Goal: Task Accomplishment & Management: Complete application form

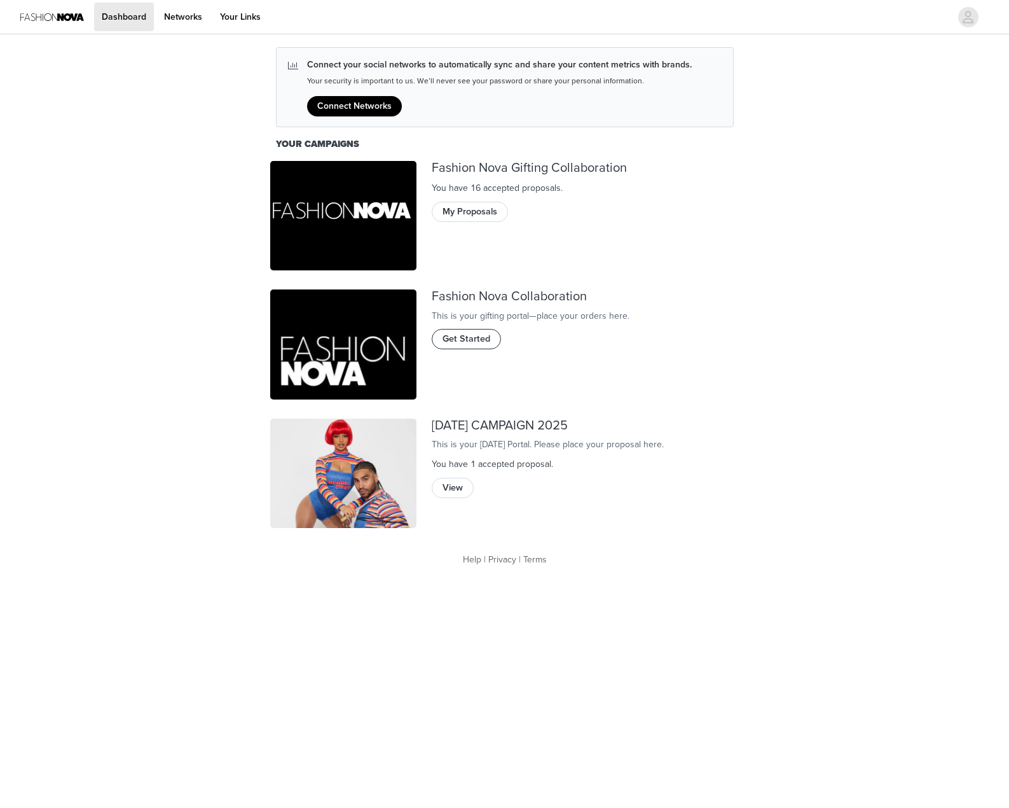
click at [450, 346] on span "Get Started" at bounding box center [467, 339] width 48 height 14
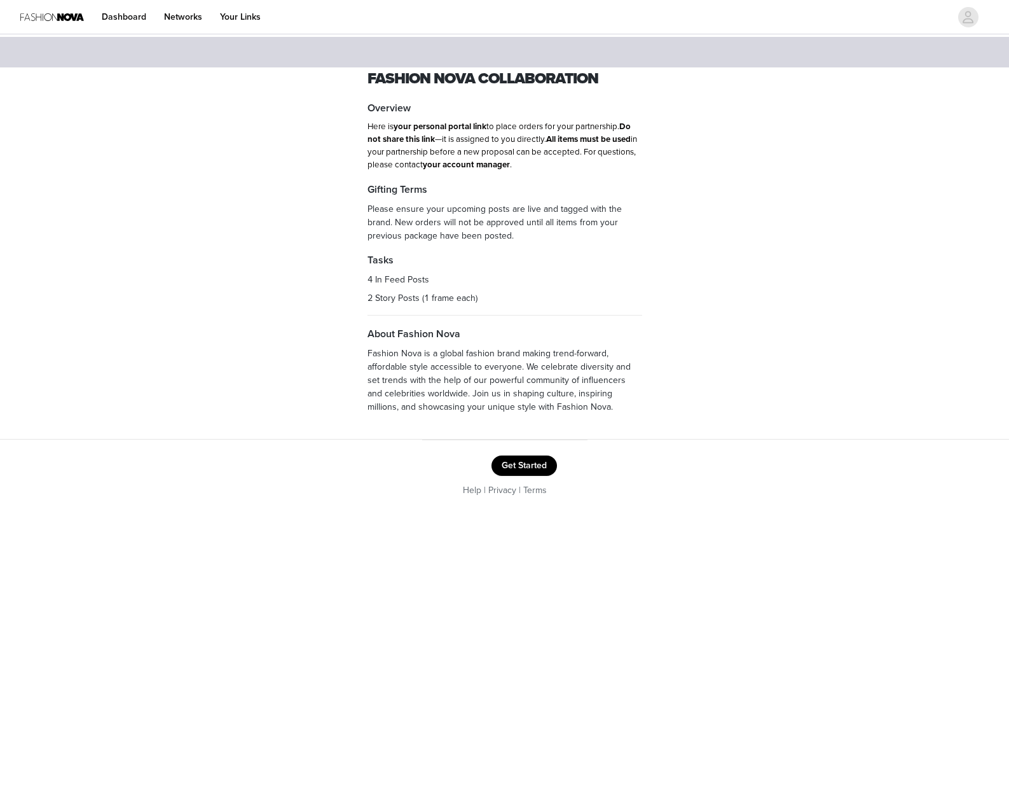
click at [511, 467] on button "Get Started" at bounding box center [525, 465] width 66 height 20
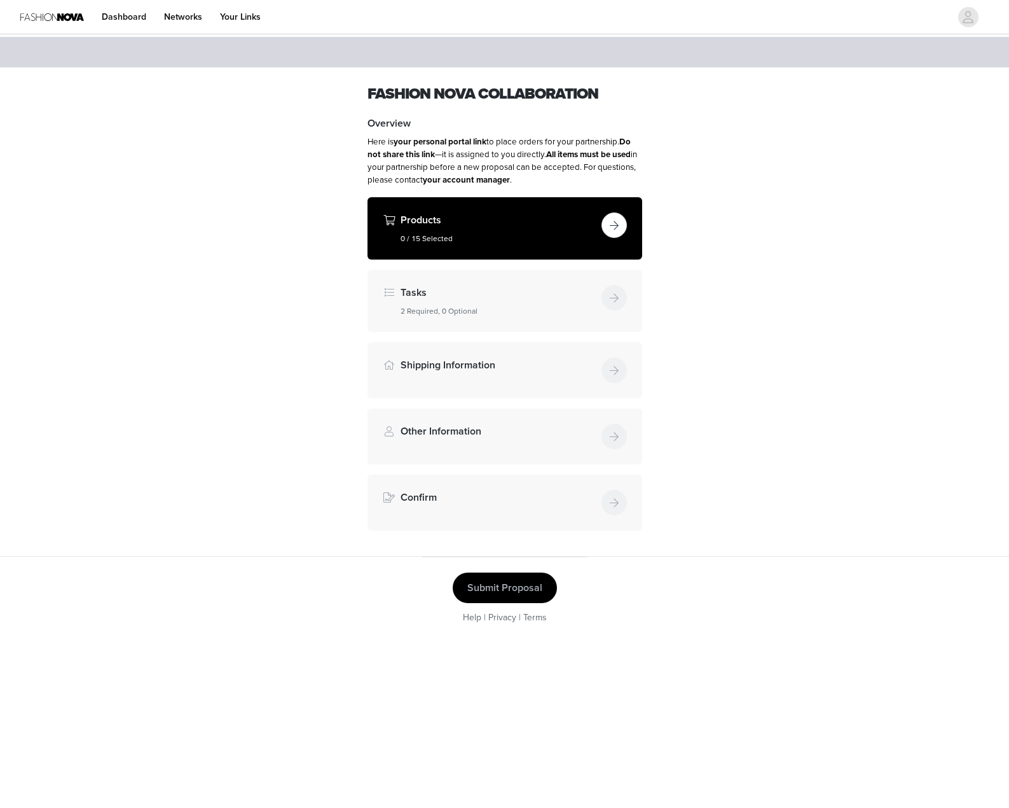
click at [605, 224] on button "button" at bounding box center [614, 224] width 25 height 25
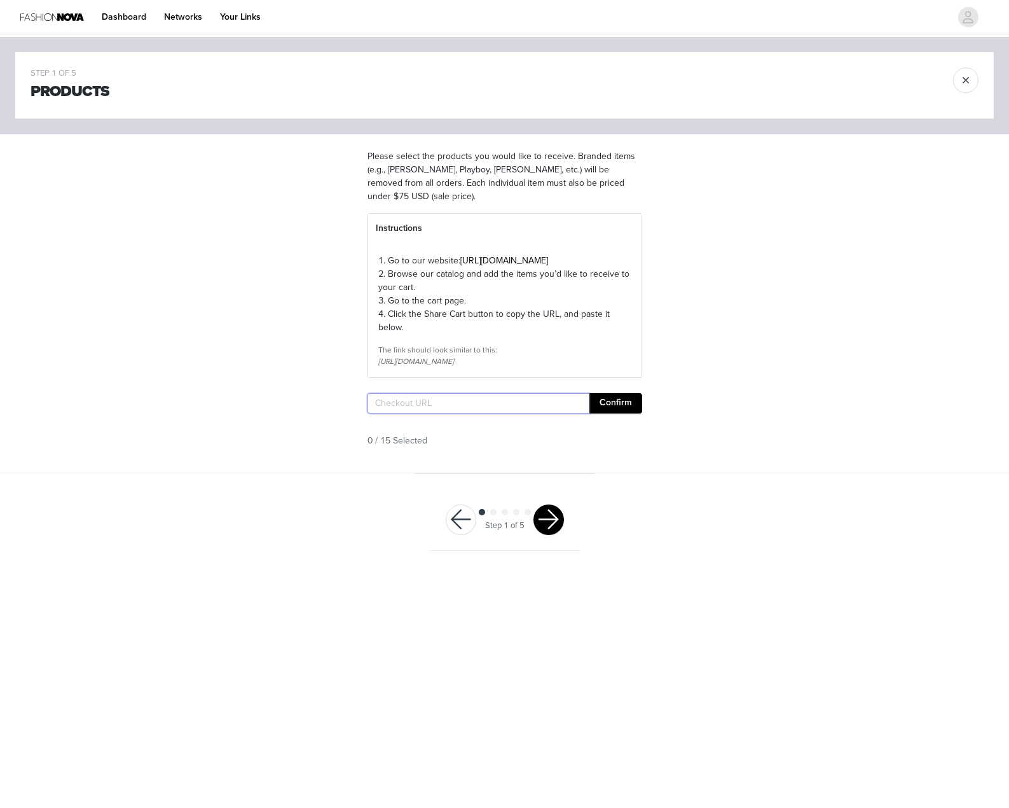
paste input "[URL][DOMAIN_NAME]"
type input "[URL][DOMAIN_NAME]"
click at [611, 413] on button "Confirm" at bounding box center [616, 403] width 53 height 20
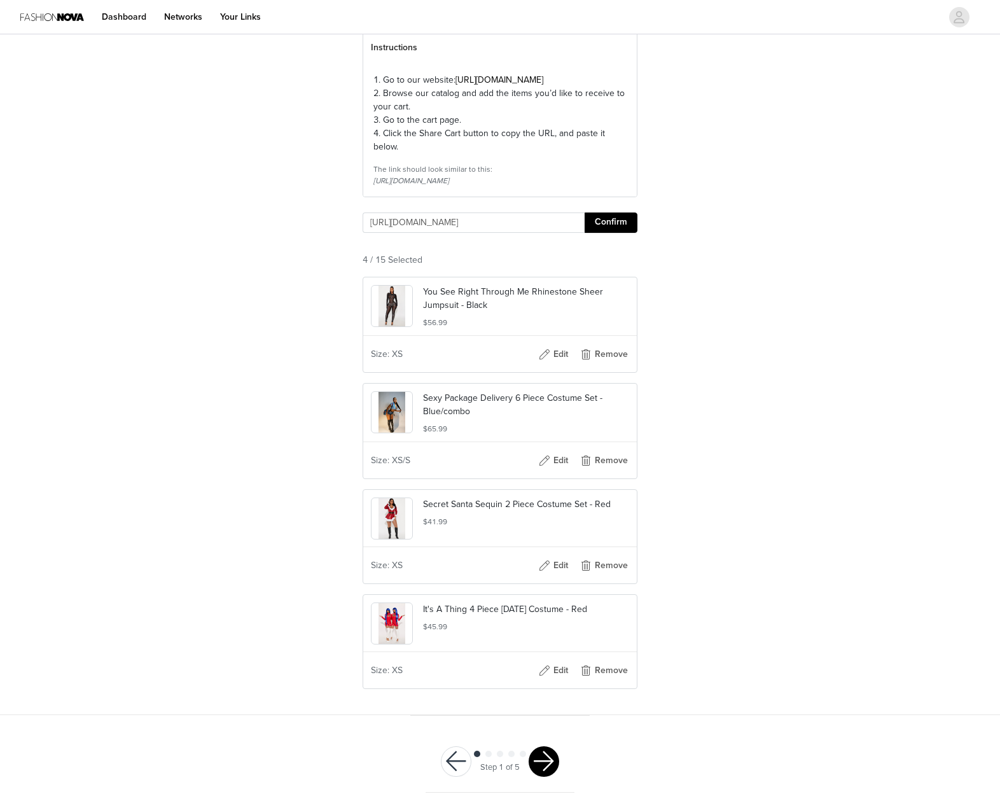
click at [546, 757] on button "button" at bounding box center [543, 761] width 31 height 31
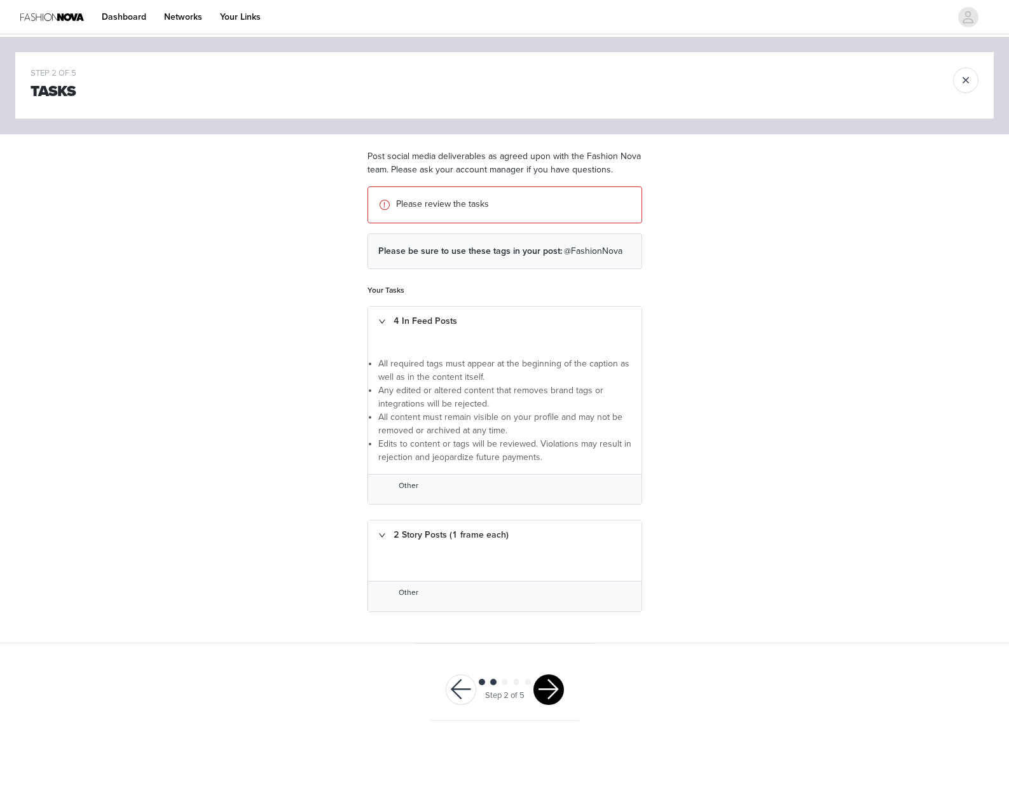
click at [551, 691] on button "button" at bounding box center [549, 689] width 31 height 31
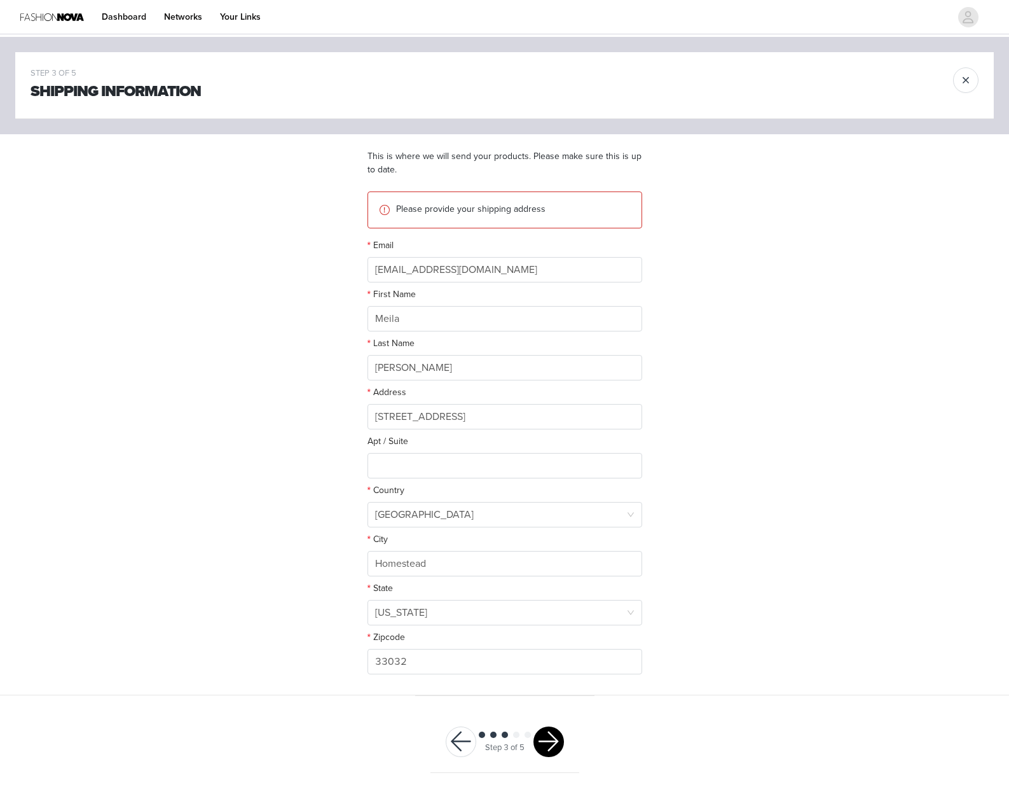
click at [552, 746] on button "button" at bounding box center [549, 741] width 31 height 31
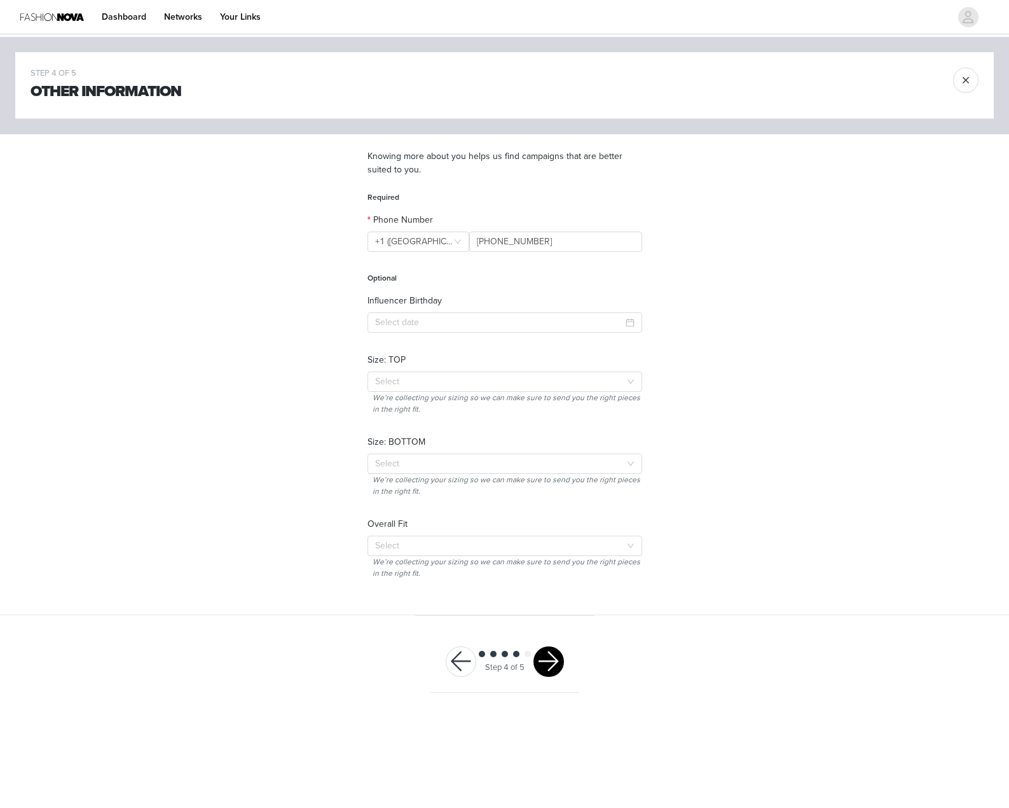
click at [555, 658] on button "button" at bounding box center [549, 661] width 31 height 31
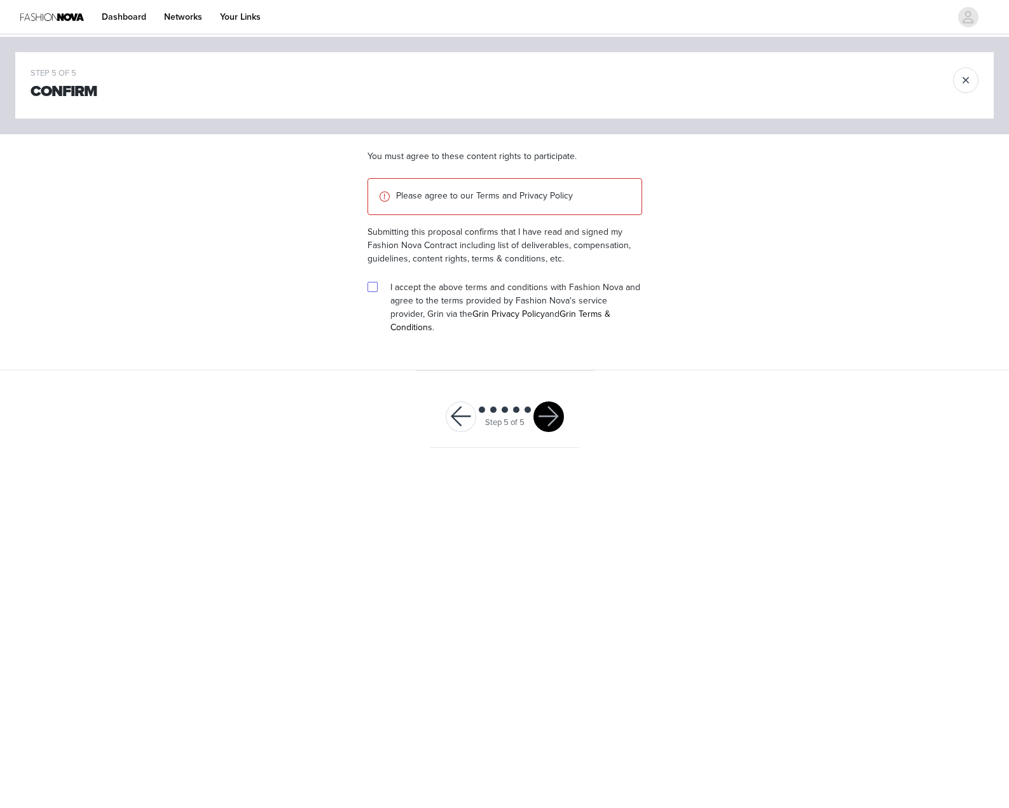
click at [376, 287] on input "checkbox" at bounding box center [372, 286] width 9 height 9
checkbox input "true"
click at [554, 406] on button "button" at bounding box center [549, 416] width 31 height 31
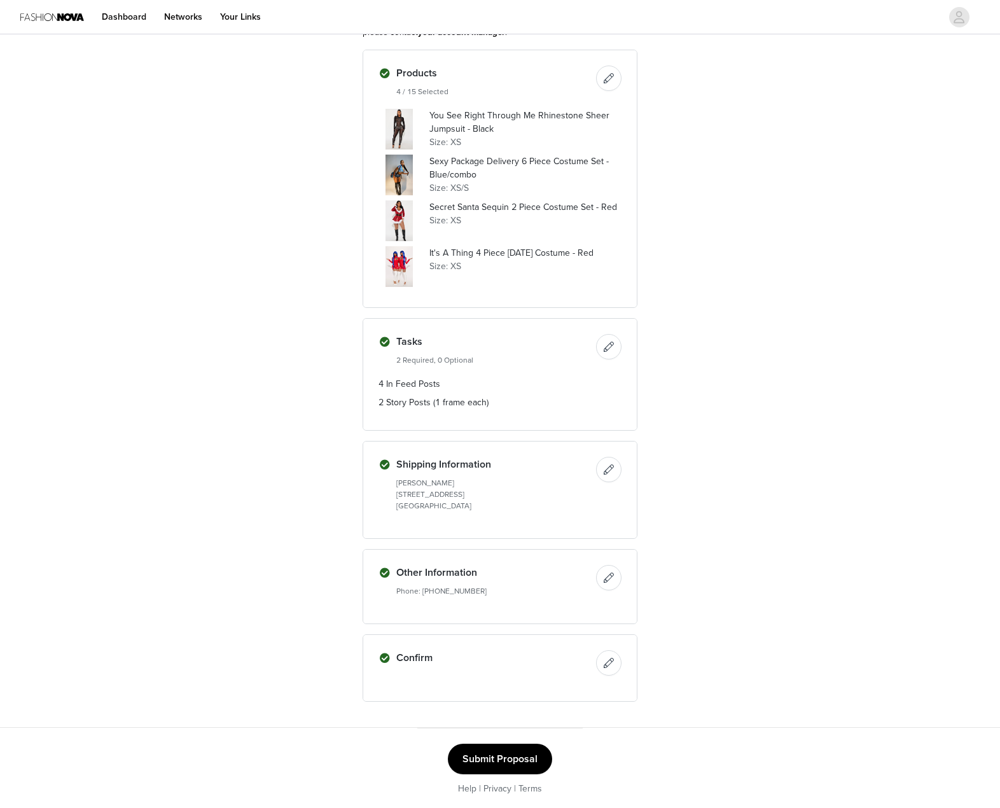
scroll to position [150, 0]
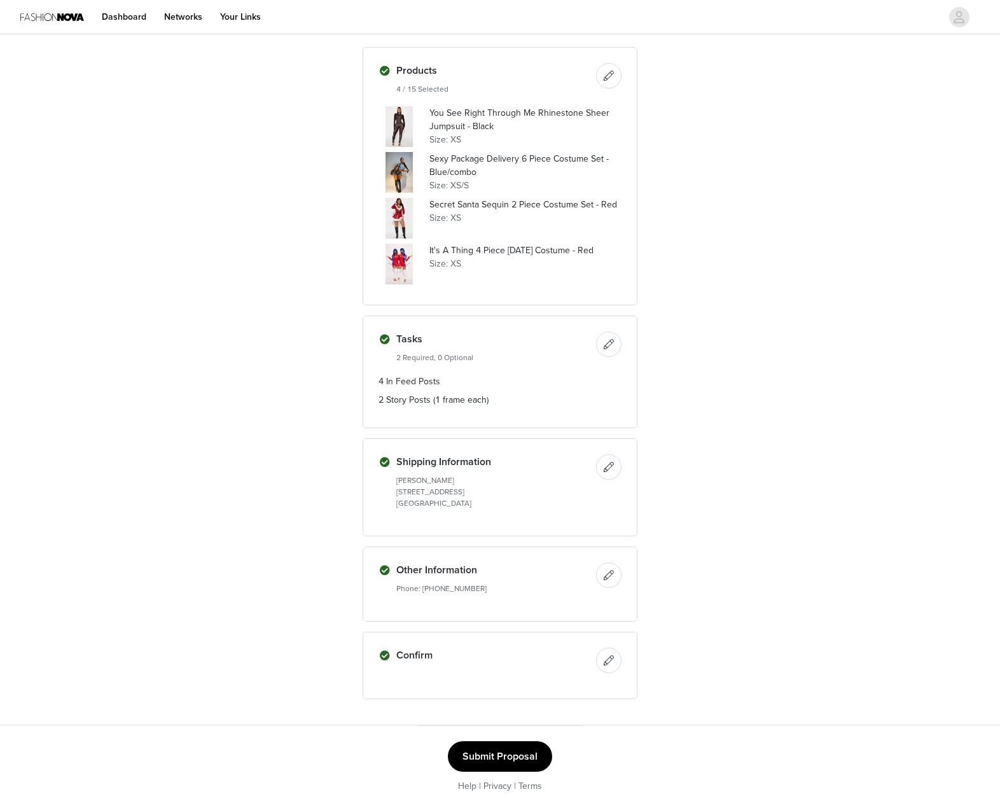
click at [524, 750] on button "Submit Proposal" at bounding box center [500, 756] width 104 height 31
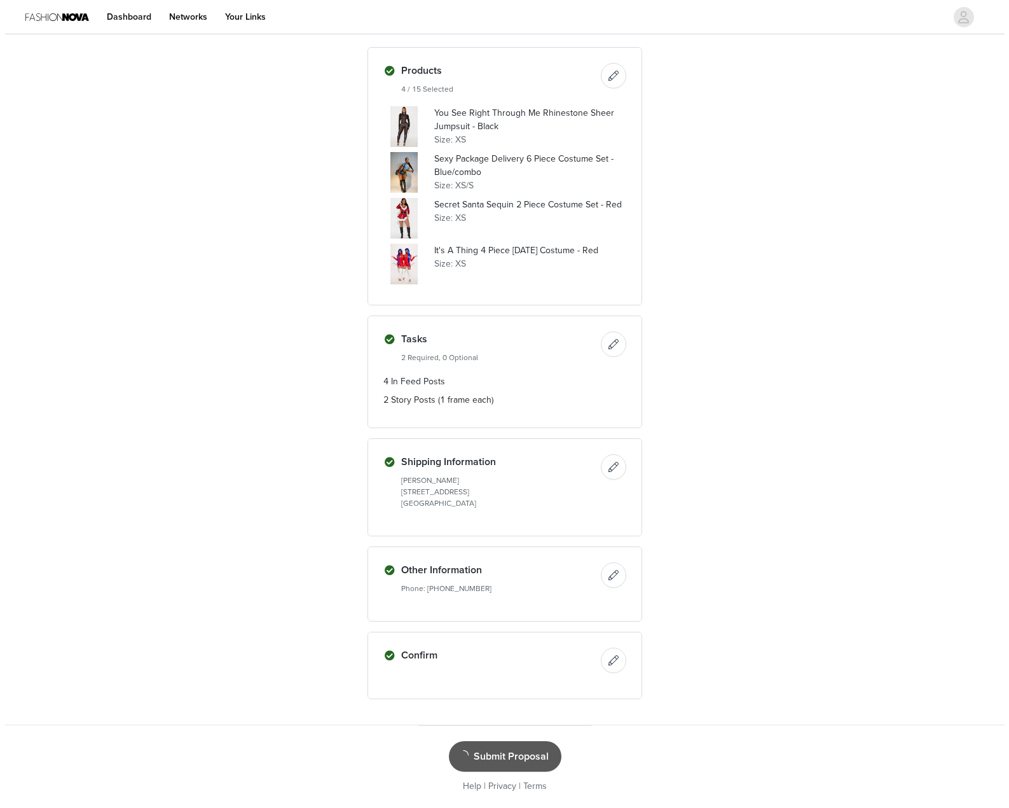
scroll to position [0, 0]
